Goal: Task Accomplishment & Management: Manage account settings

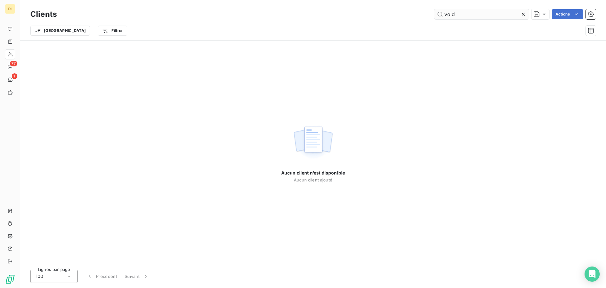
click at [461, 13] on input "void" at bounding box center [482, 14] width 95 height 10
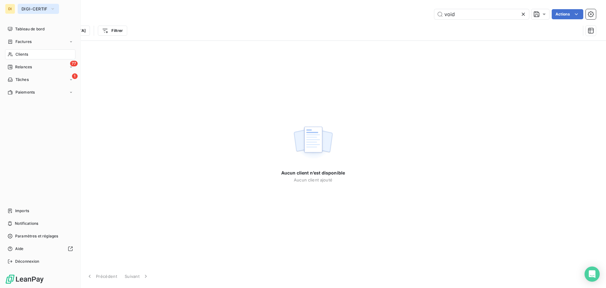
click at [27, 9] on span "DIGI-CERTIF" at bounding box center [34, 8] width 26 height 5
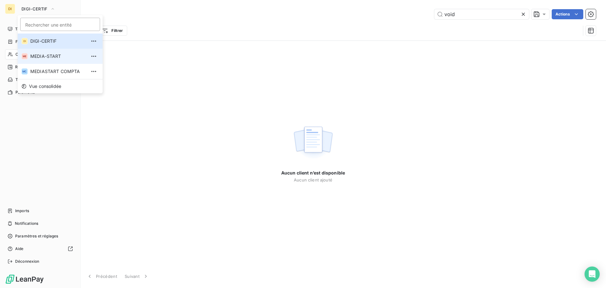
click at [40, 52] on li "ME MEDIA-START" at bounding box center [60, 56] width 85 height 15
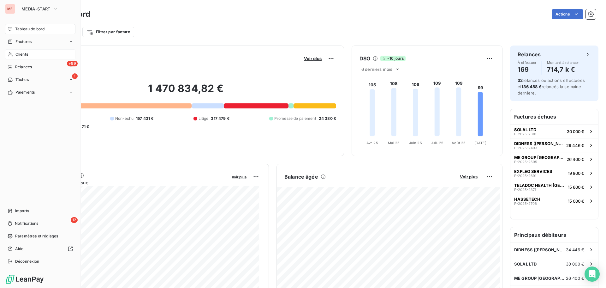
click at [13, 56] on div "Clients" at bounding box center [40, 54] width 70 height 10
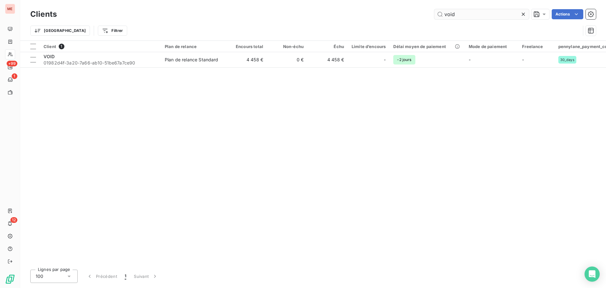
click at [468, 13] on input "void" at bounding box center [482, 14] width 95 height 10
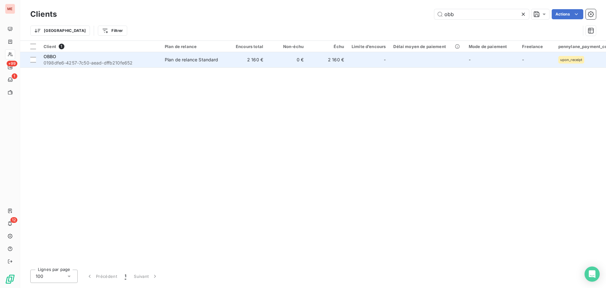
type input "obb"
click at [60, 60] on span "0198dfe6-4257-7c50-aead-dffb210fe652" at bounding box center [101, 63] width 114 height 6
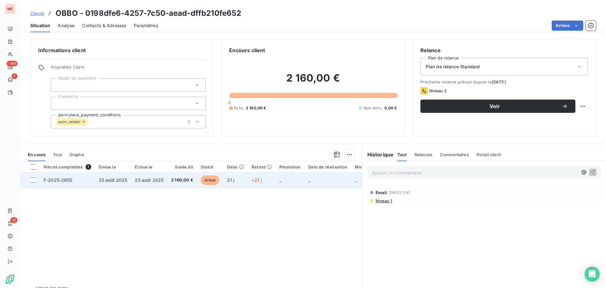
click at [122, 186] on td "25 août 2025" at bounding box center [113, 179] width 36 height 15
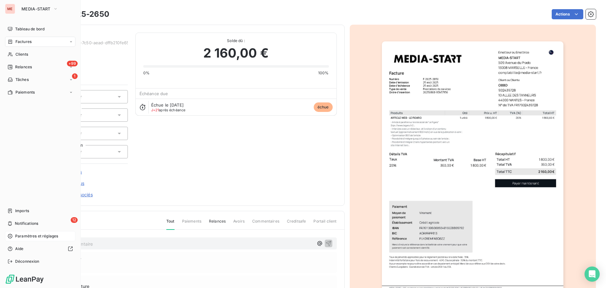
click at [28, 236] on span "Paramètres et réglages" at bounding box center [36, 236] width 43 height 6
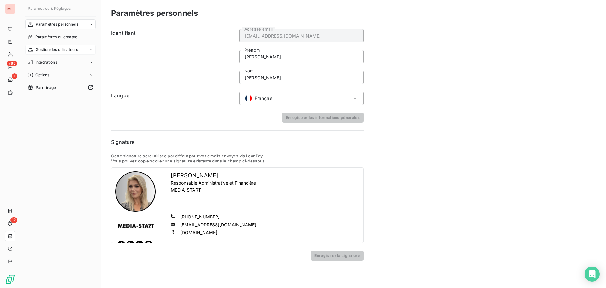
click at [61, 48] on span "Gestion des utilisateurs" at bounding box center [57, 50] width 43 height 6
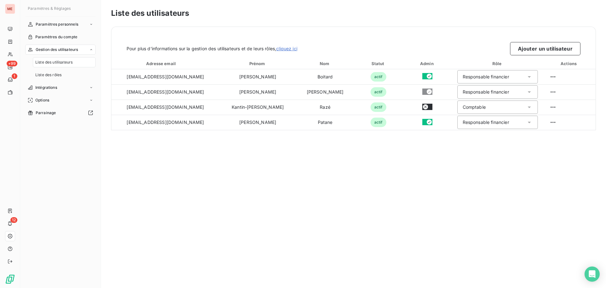
click at [65, 60] on span "Liste des utilisateurs" at bounding box center [53, 62] width 37 height 6
click at [552, 48] on button "Ajouter un utilisateur" at bounding box center [545, 48] width 70 height 13
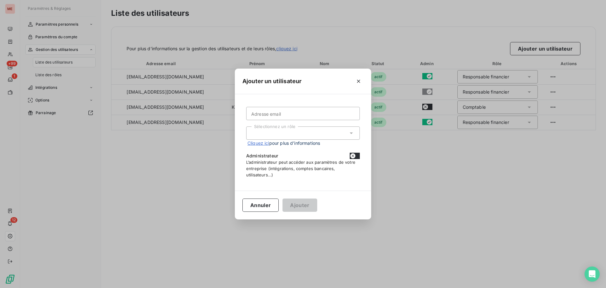
click at [320, 109] on input "Adresse email" at bounding box center [303, 113] width 114 height 13
click at [295, 111] on input "Adresse email" at bounding box center [303, 113] width 114 height 13
click at [273, 111] on input "Adresse email" at bounding box center [303, 113] width 114 height 13
click at [321, 115] on input "Adresse email" at bounding box center [303, 113] width 114 height 13
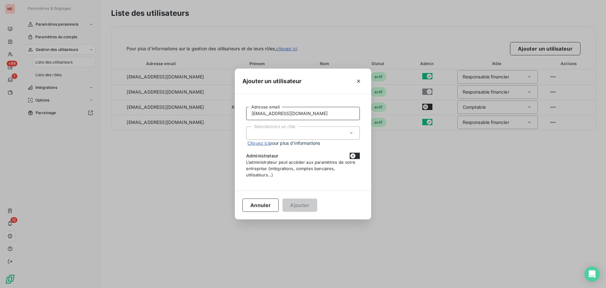
type input "[EMAIL_ADDRESS][DOMAIN_NAME]"
click at [310, 132] on div "Sélectionnez un rôle" at bounding box center [303, 132] width 114 height 13
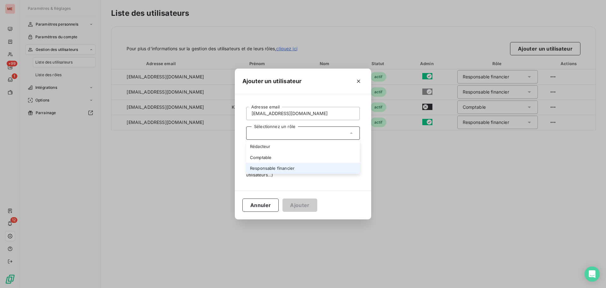
click at [296, 167] on li "Responsable financier" at bounding box center [303, 168] width 114 height 11
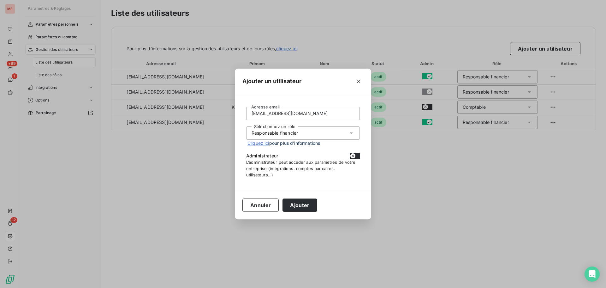
click at [354, 155] on icon "button" at bounding box center [353, 155] width 5 height 5
checkbox input "true"
click at [301, 206] on button "Ajouter" at bounding box center [300, 204] width 34 height 13
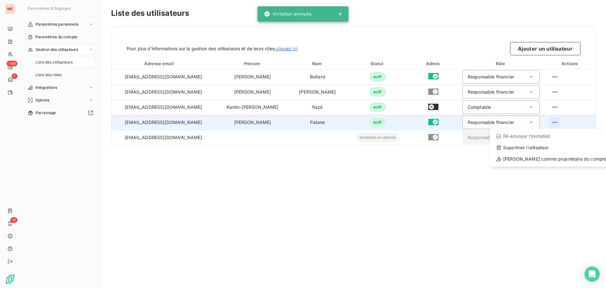
click at [550, 122] on html "ME +99 1 12 Paramètres & Réglages Paramètres personnels Paramètres du compte Ge…" at bounding box center [303, 144] width 606 height 288
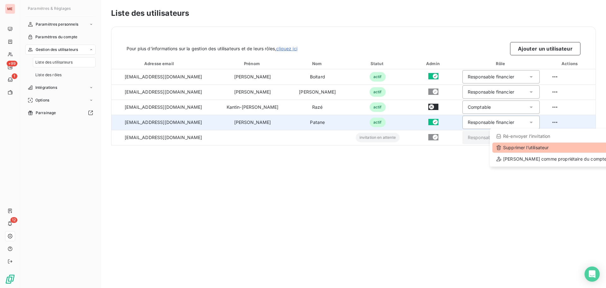
click at [530, 149] on div "Supprimer l’utilisateur" at bounding box center [552, 147] width 118 height 10
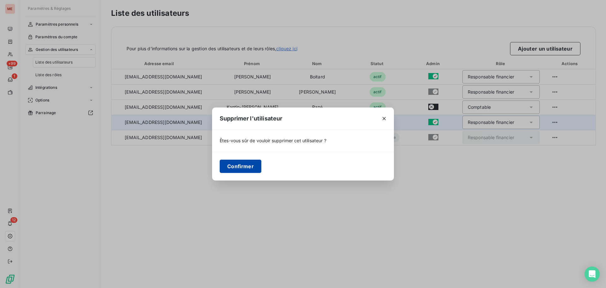
click at [247, 169] on button "Confirmer" at bounding box center [241, 165] width 42 height 13
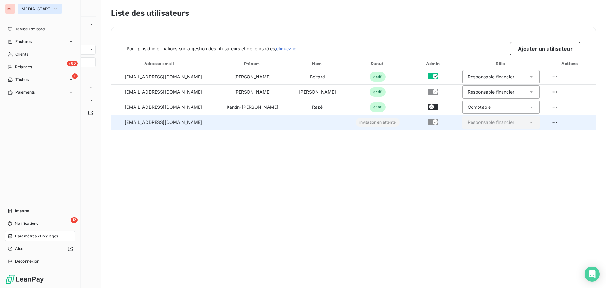
click at [26, 9] on span "MEDIA-START" at bounding box center [35, 8] width 29 height 5
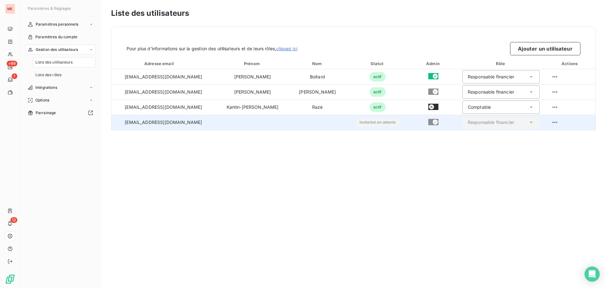
click at [129, 144] on div "Liste des utilisateurs Pour plus d’informations sur la gestion des utilisateurs…" at bounding box center [353, 144] width 505 height 288
